Goal: Use online tool/utility: Utilize a website feature to perform a specific function

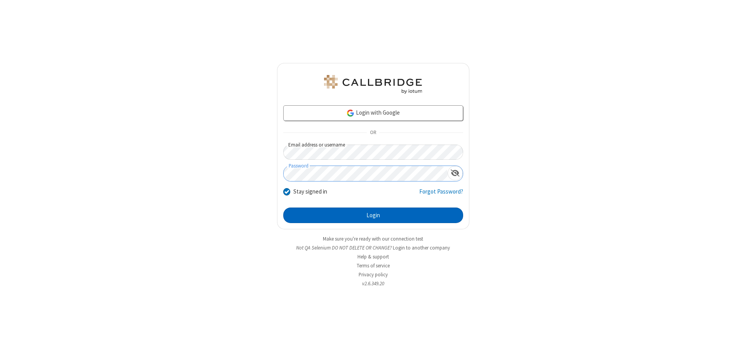
click at [373, 215] on button "Login" at bounding box center [373, 215] width 180 height 16
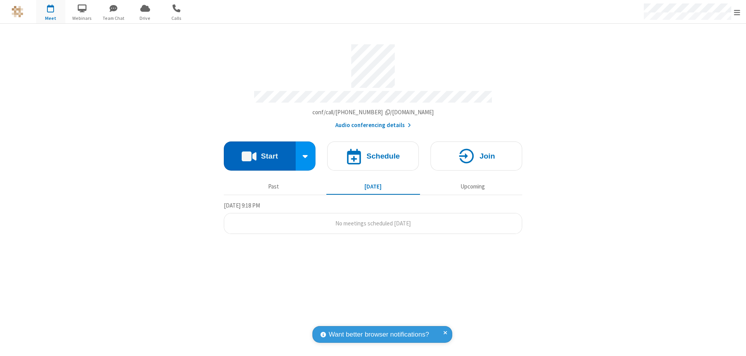
click at [259, 152] on button "Start" at bounding box center [260, 155] width 72 height 29
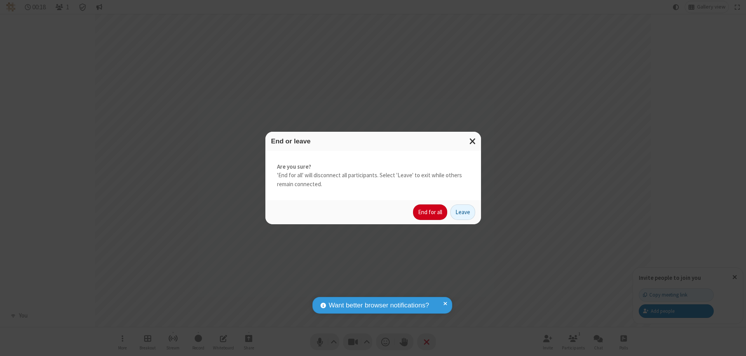
click at [430, 212] on button "End for all" at bounding box center [430, 212] width 34 height 16
